Goal: Communication & Community: Answer question/provide support

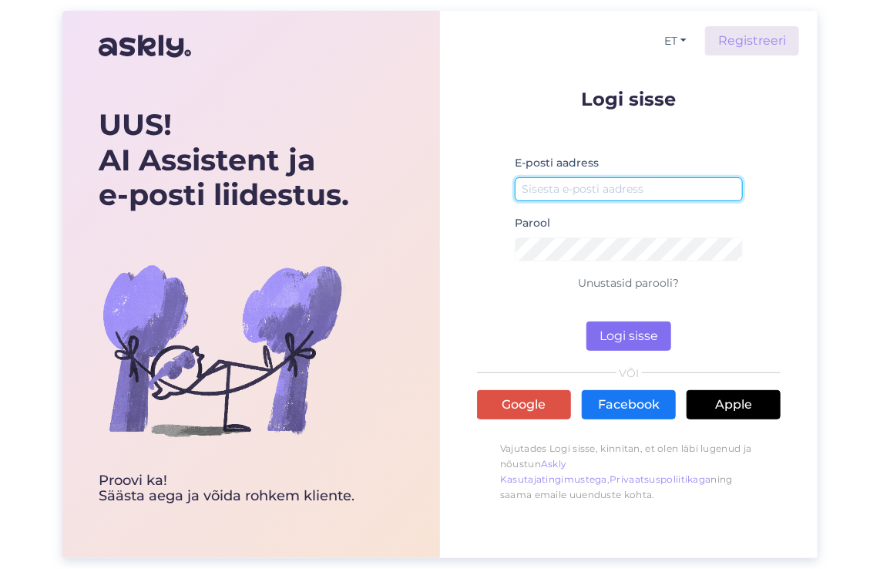
type input "[EMAIL_ADDRESS][DOMAIN_NAME]"
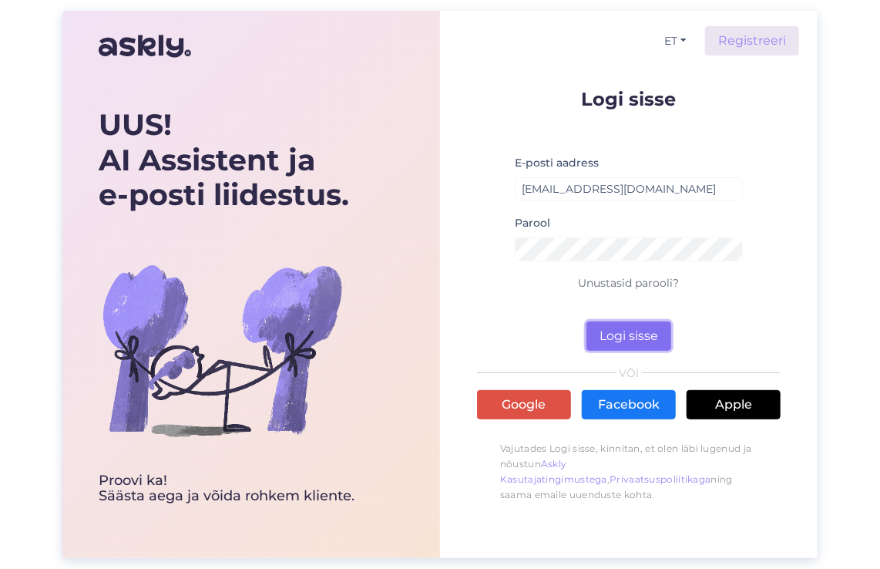
click at [632, 334] on button "Logi sisse" at bounding box center [628, 335] width 85 height 29
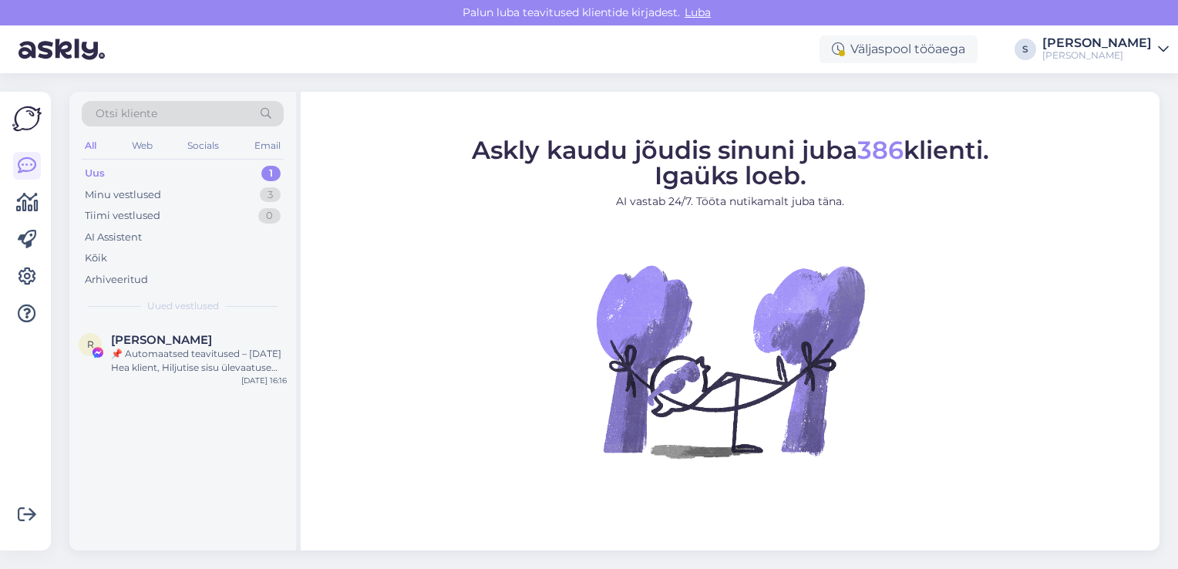
click at [134, 168] on div "Uus 1" at bounding box center [183, 174] width 202 height 22
click at [102, 168] on div "Uus" at bounding box center [95, 173] width 20 height 15
click at [123, 187] on div "Minu vestlused" at bounding box center [123, 194] width 76 height 15
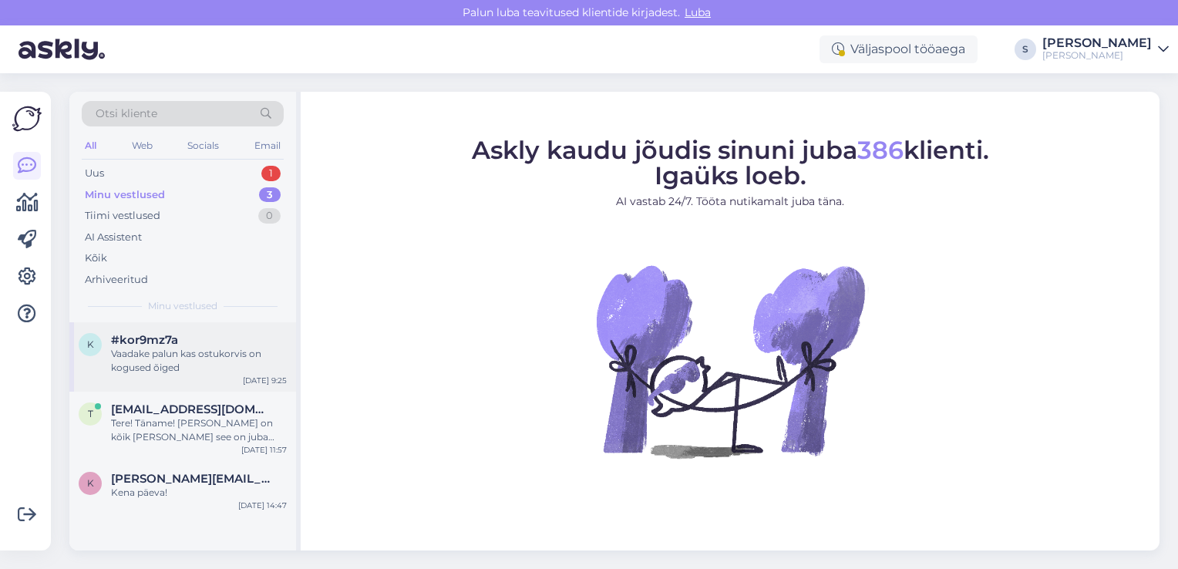
click at [183, 348] on div "Vaadake palun kas ostukorvis on kogused õiged" at bounding box center [199, 361] width 176 height 28
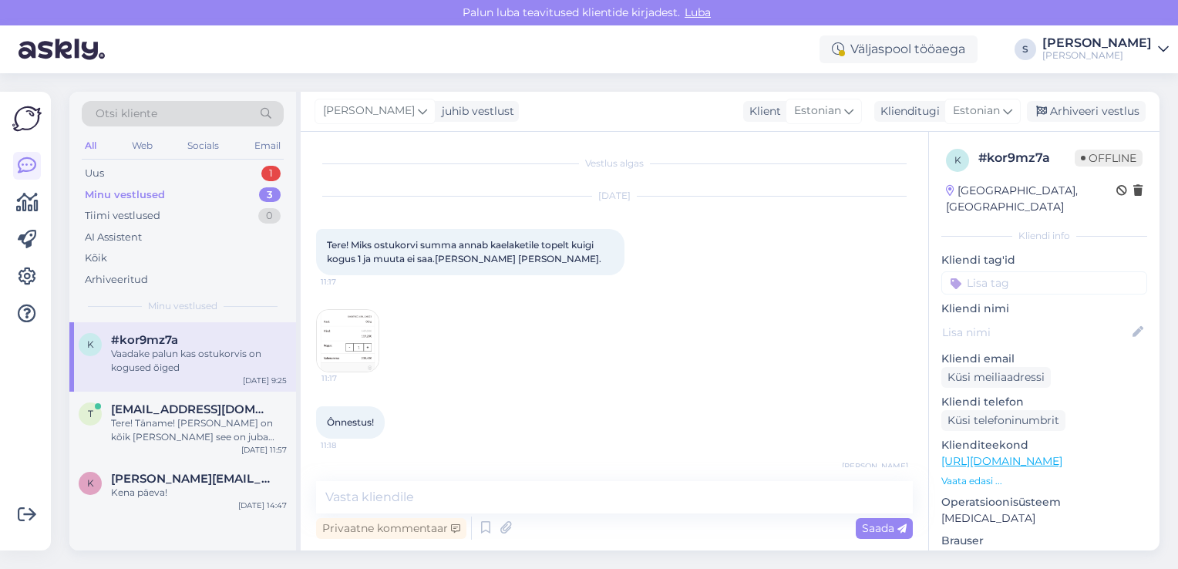
scroll to position [1363, 0]
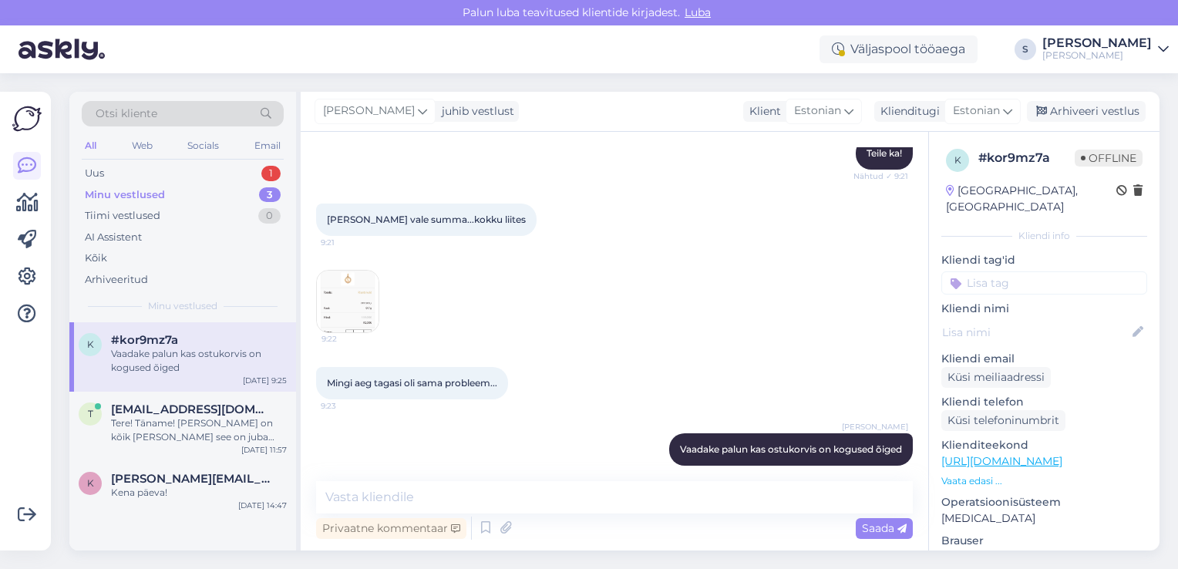
click at [879, 454] on link "[URL][DOMAIN_NAME]" at bounding box center [1001, 461] width 121 height 14
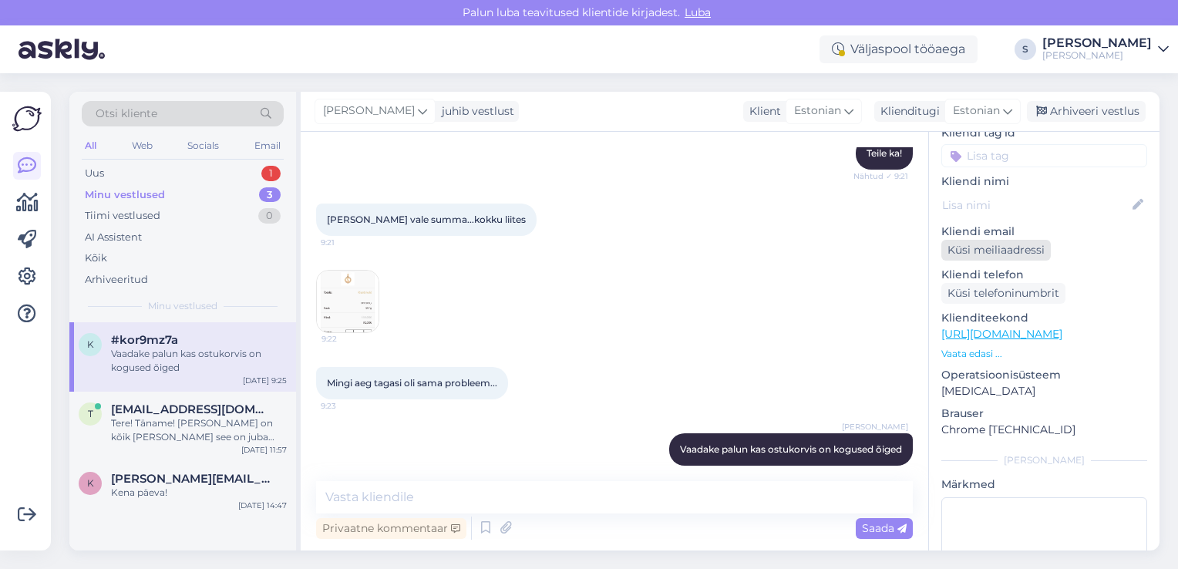
scroll to position [0, 0]
